Goal: Entertainment & Leisure: Consume media (video, audio)

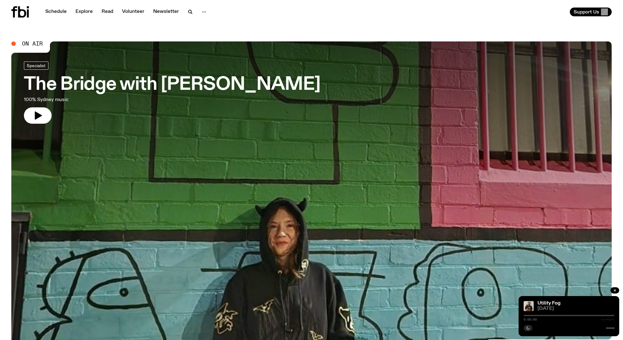
drag, startPoint x: 42, startPoint y: 114, endPoint x: 58, endPoint y: 91, distance: 27.4
click at [42, 114] on icon "button" at bounding box center [38, 116] width 10 height 10
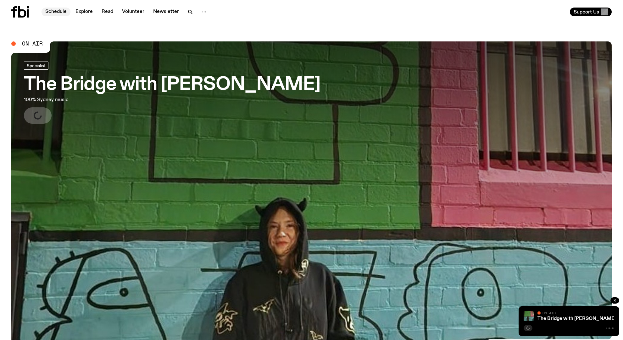
click at [56, 13] on link "Schedule" at bounding box center [55, 12] width 29 height 9
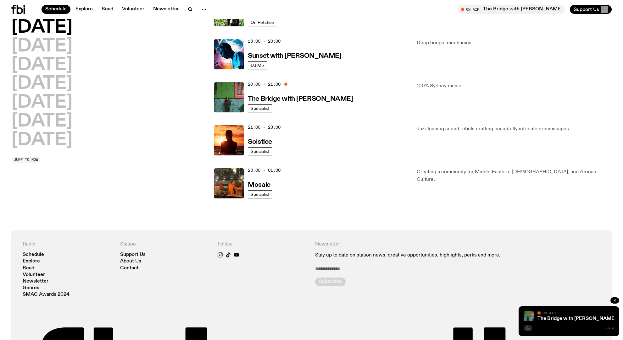
scroll to position [243, 0]
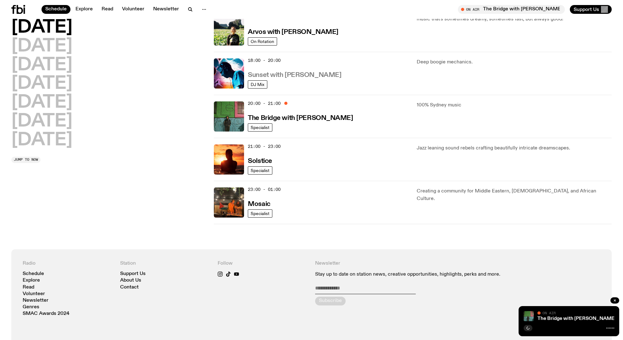
click at [285, 75] on h3 "Sunset with [PERSON_NAME]" at bounding box center [294, 75] width 93 height 7
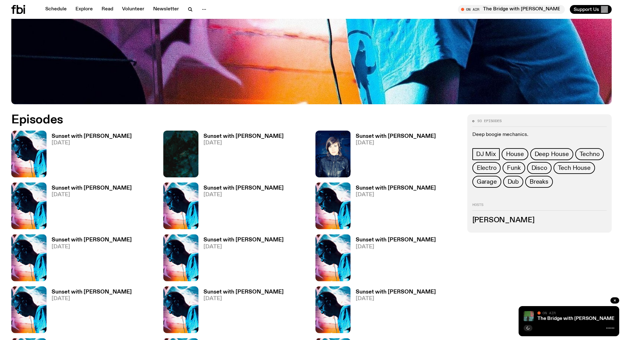
scroll to position [305, 0]
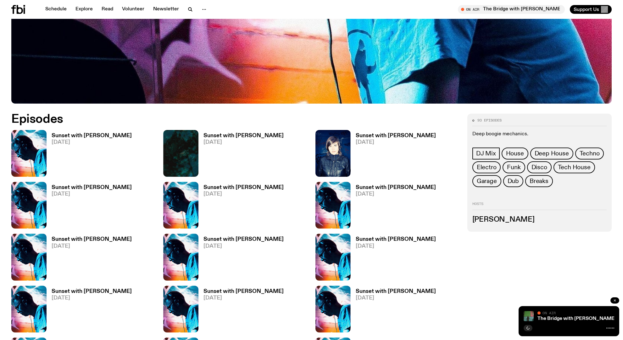
click at [614, 301] on icon "button" at bounding box center [615, 301] width 2 height 2
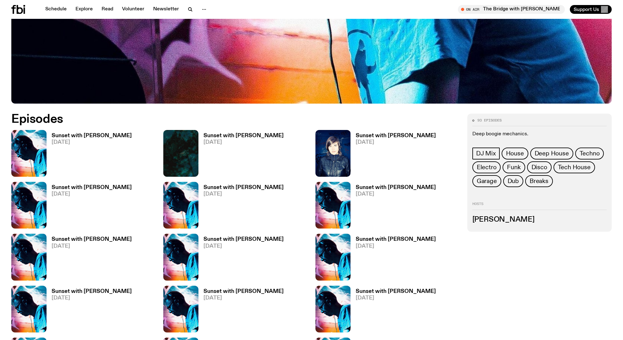
click at [102, 136] on h3 "Sunset with [PERSON_NAME]" at bounding box center [92, 135] width 80 height 5
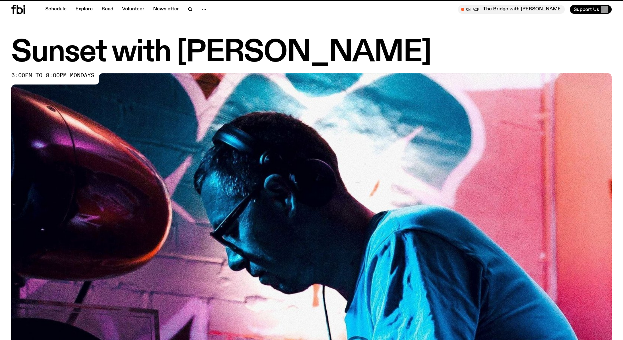
scroll to position [305, 0]
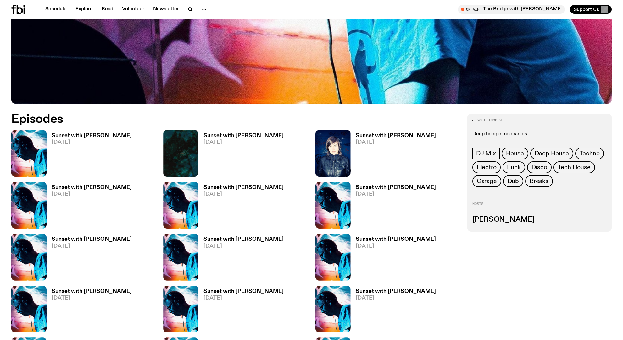
click at [90, 189] on h3 "Sunset with [PERSON_NAME]" at bounding box center [92, 187] width 80 height 5
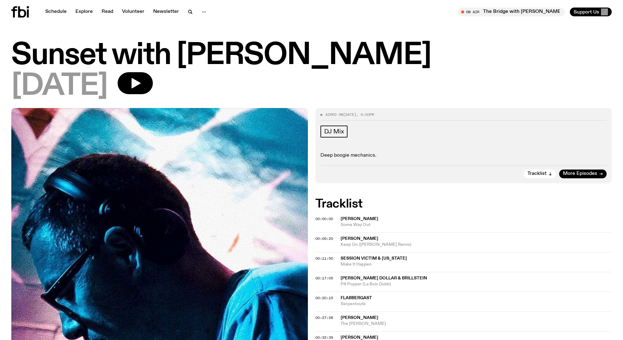
click at [171, 91] on div "[DATE]" at bounding box center [311, 86] width 600 height 28
click at [145, 85] on button "button" at bounding box center [135, 83] width 35 height 22
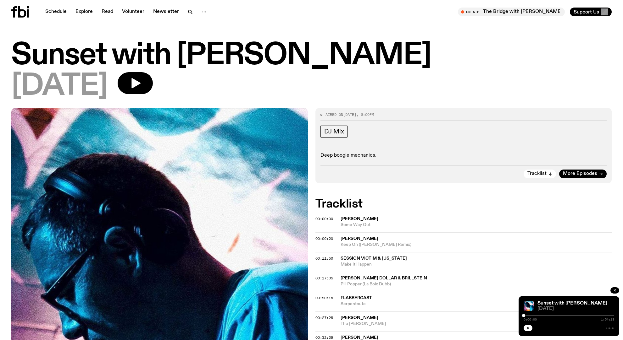
click at [529, 328] on icon "button" at bounding box center [528, 329] width 4 height 4
